Goal: Navigation & Orientation: Go to known website

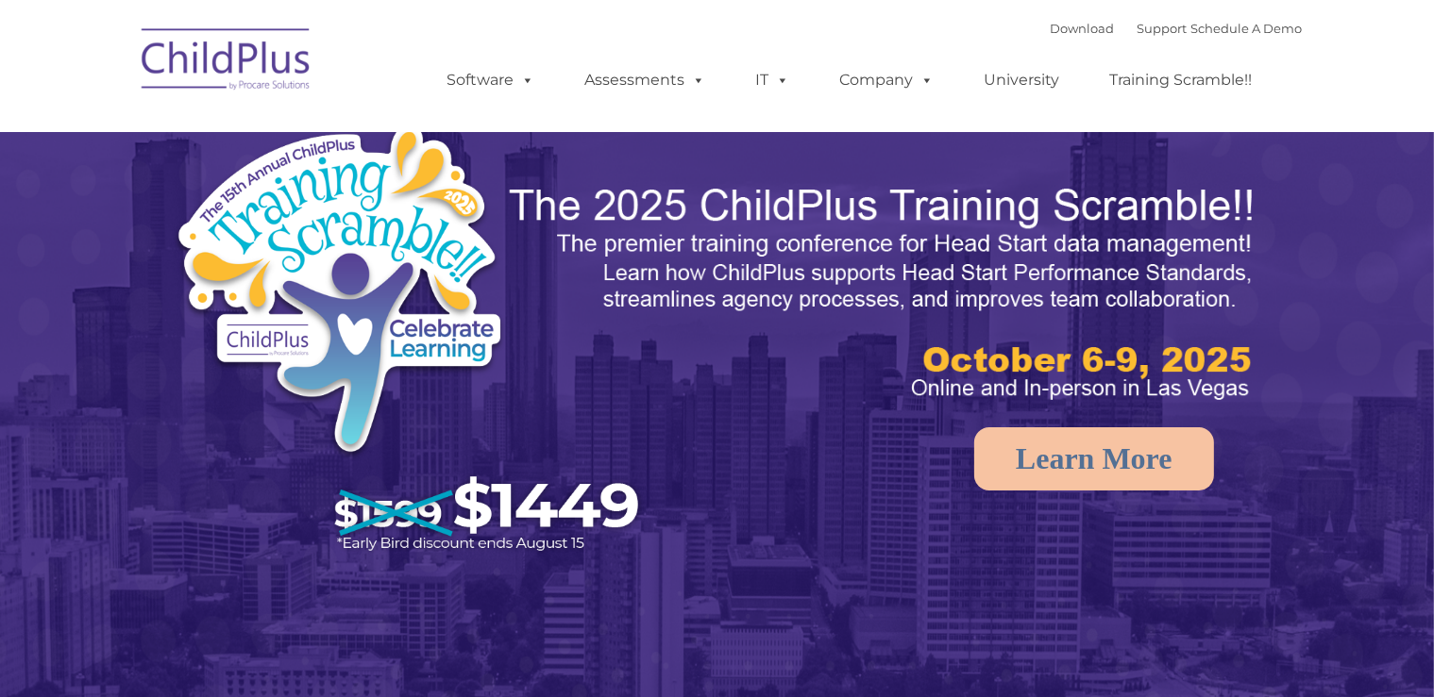
select select "MEDIUM"
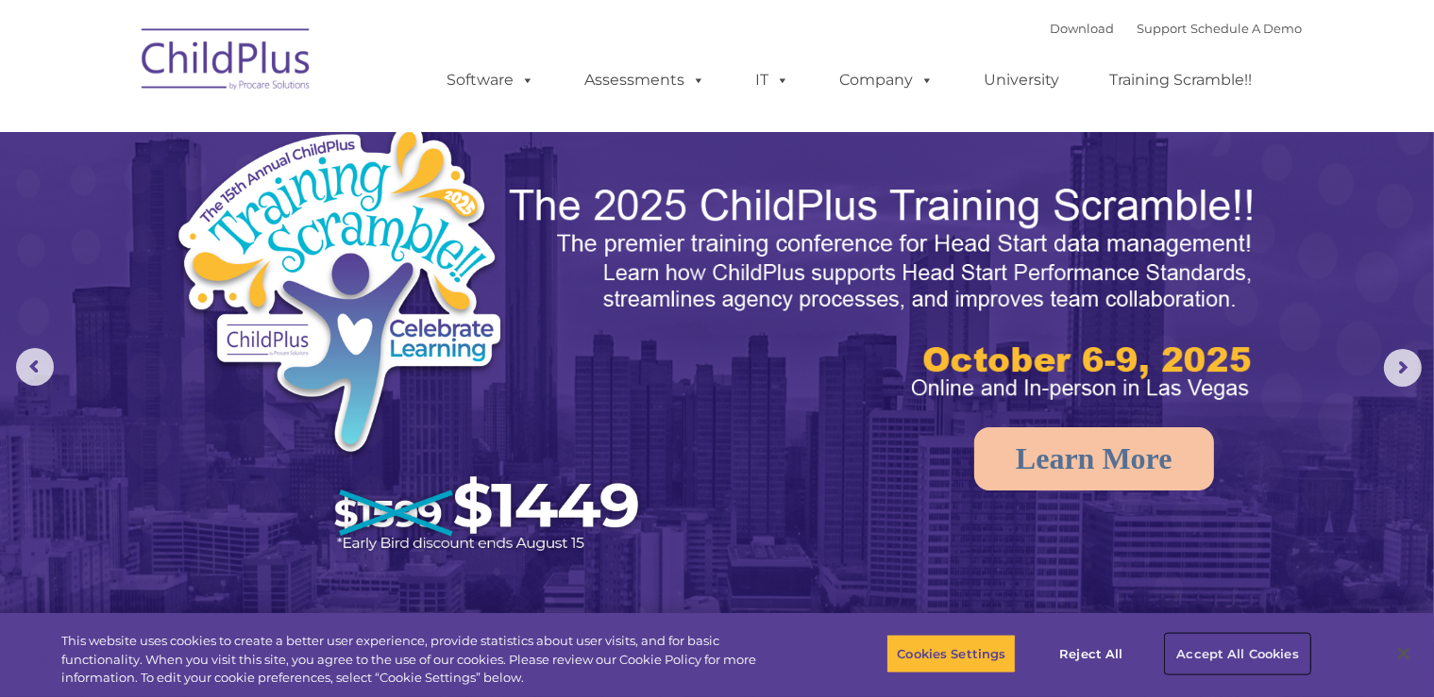
click at [1235, 668] on button "Accept All Cookies" at bounding box center [1236, 654] width 143 height 40
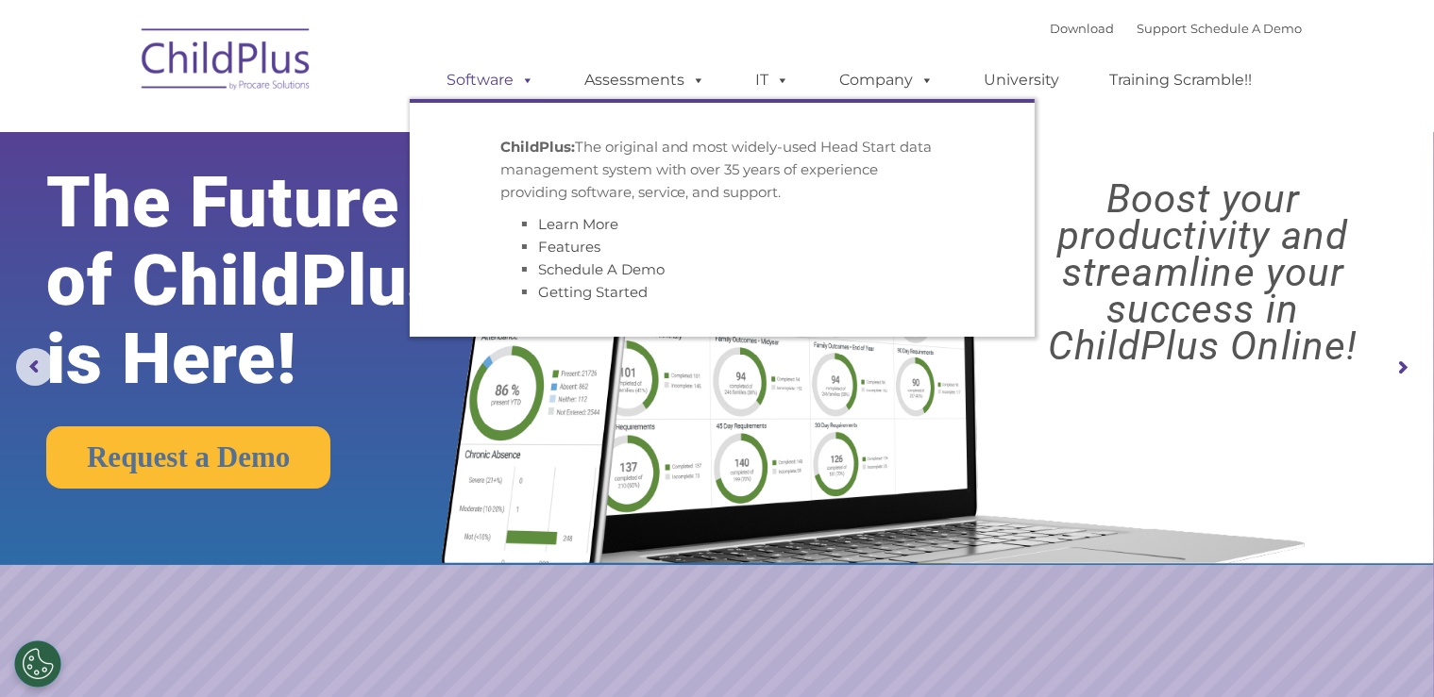
click at [522, 77] on span at bounding box center [524, 80] width 21 height 18
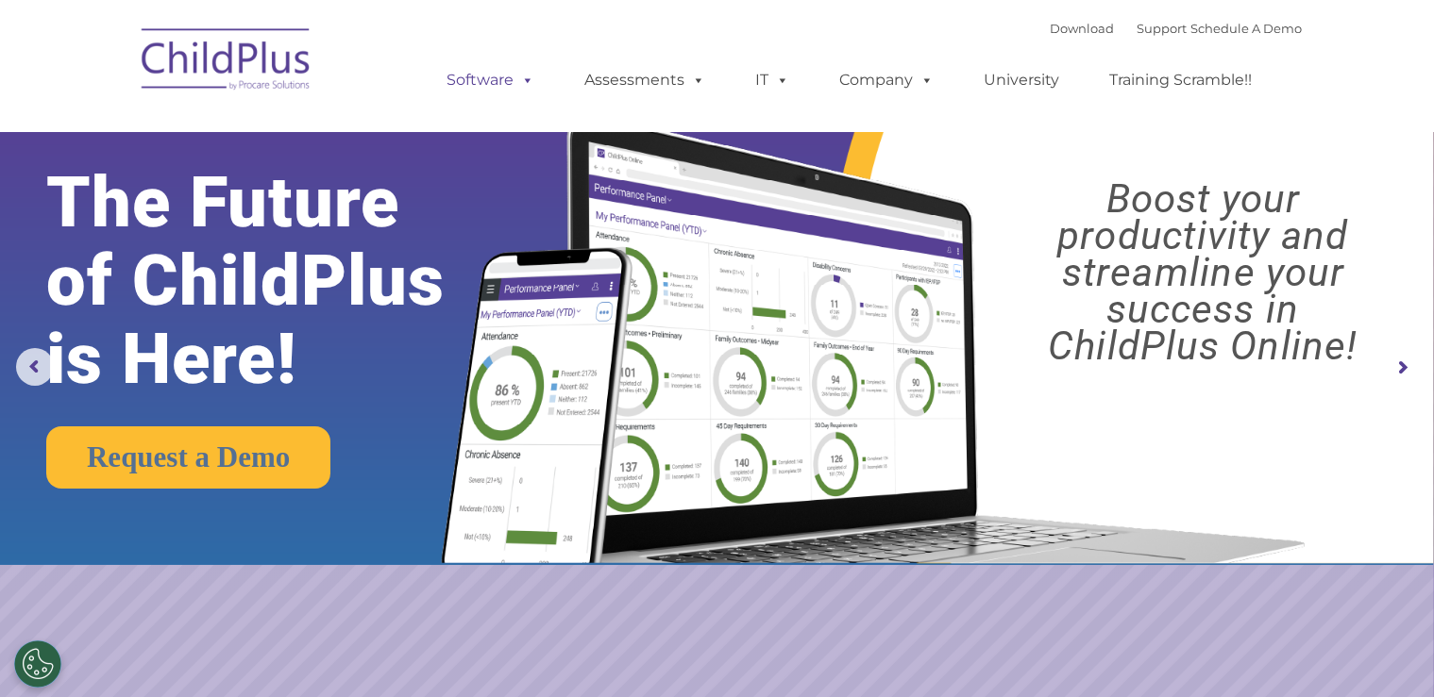
click at [522, 77] on span at bounding box center [524, 80] width 21 height 18
click at [286, 74] on img at bounding box center [226, 62] width 189 height 94
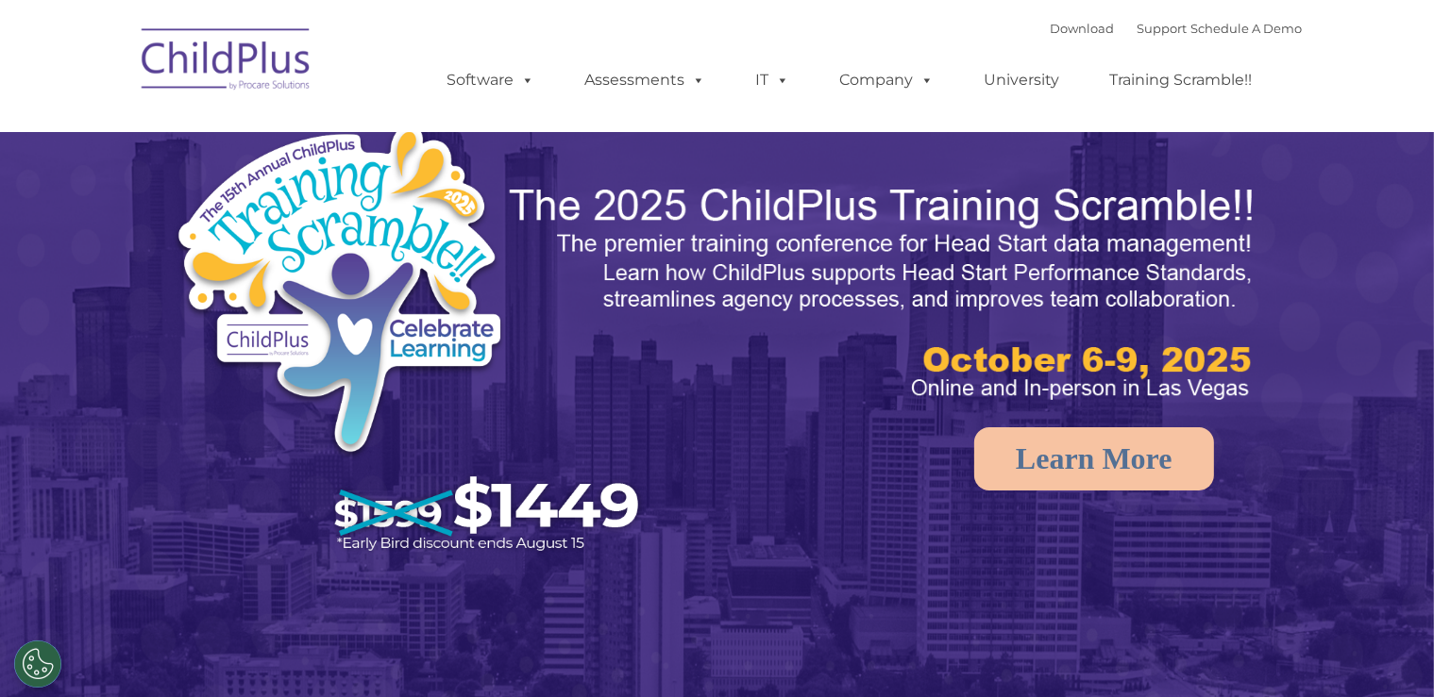
select select "MEDIUM"
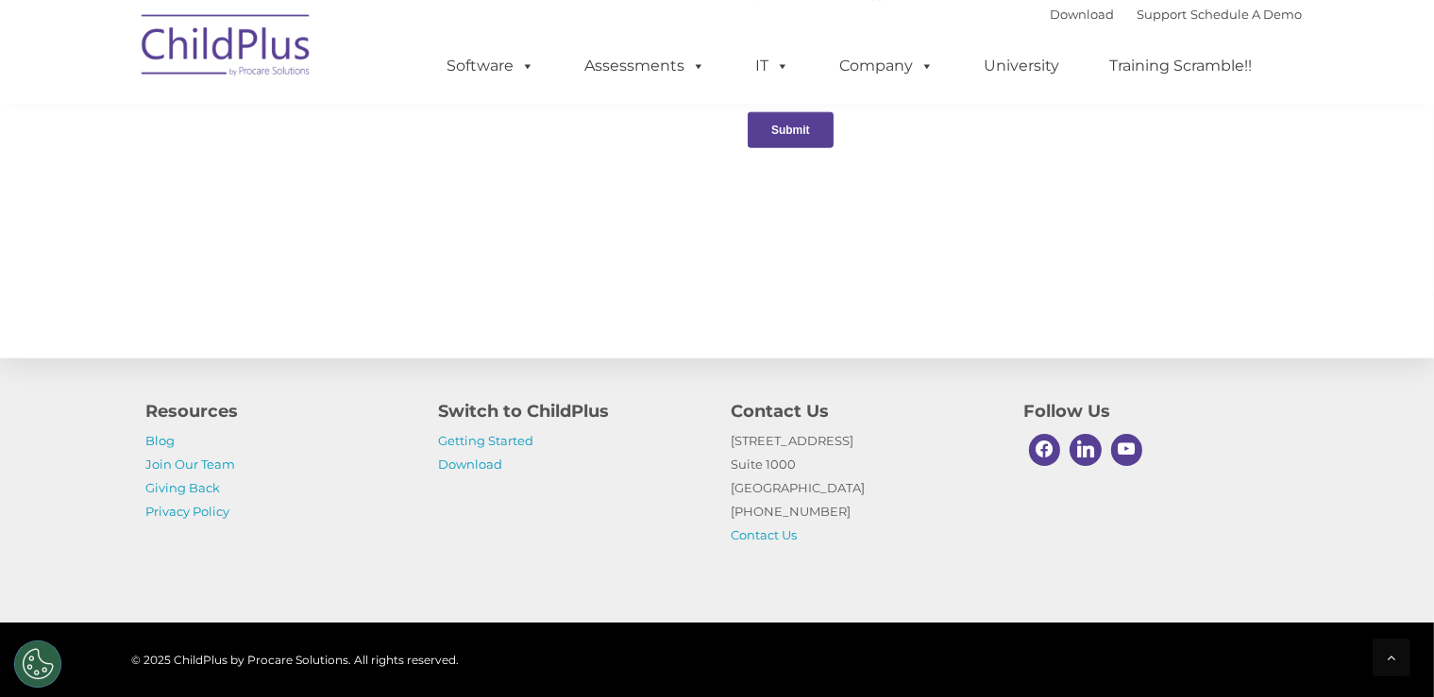
scroll to position [2111, 0]
